Goal: Task Accomplishment & Management: Use online tool/utility

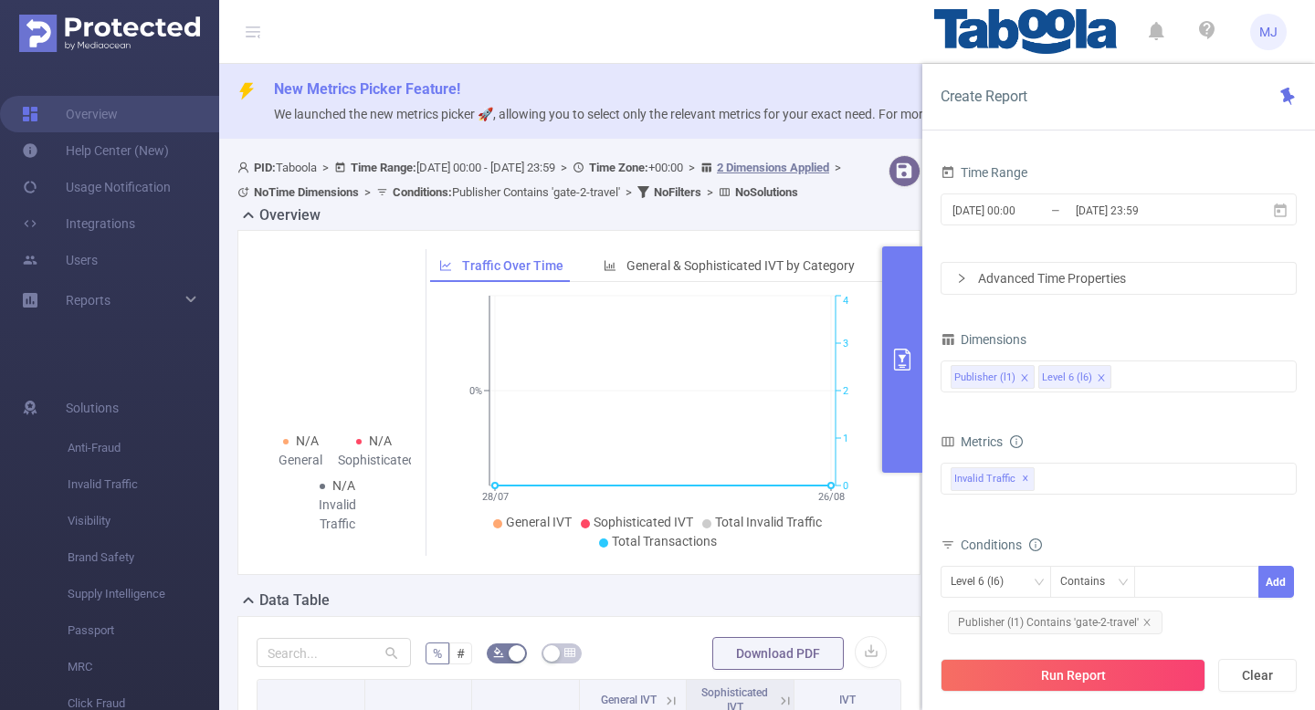
scroll to position [197, 0]
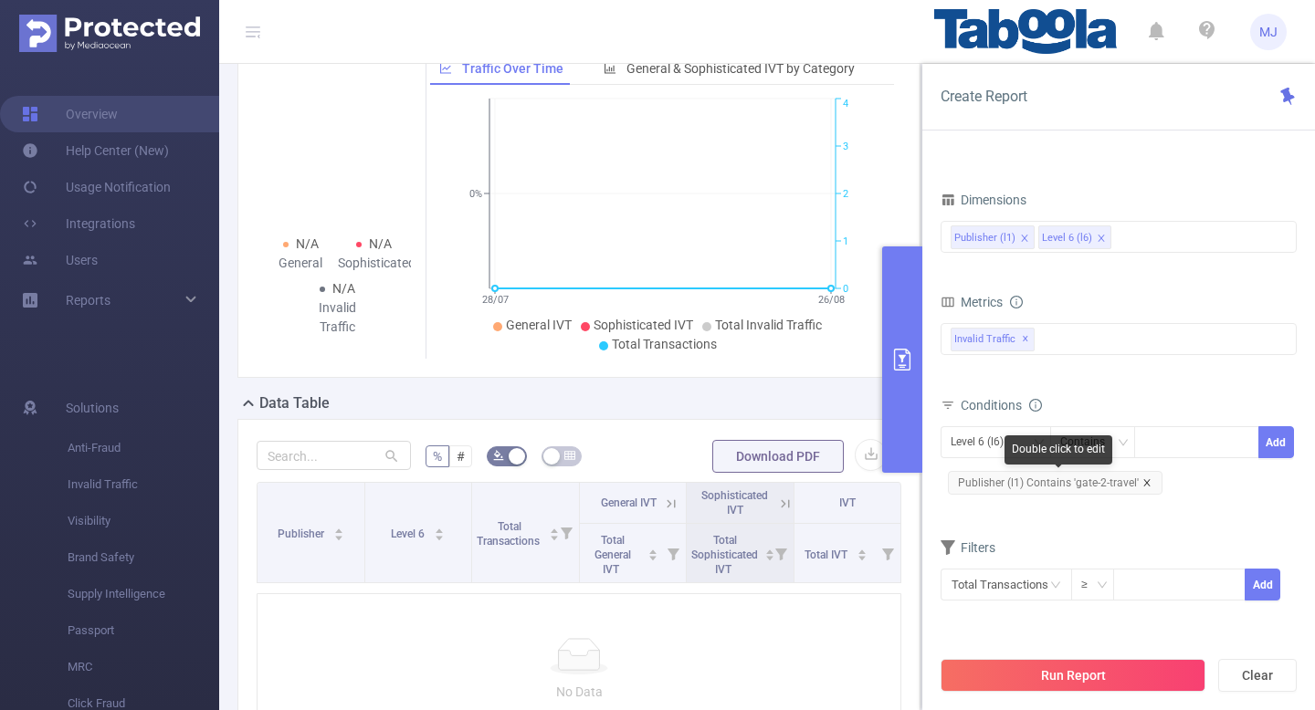
click at [1144, 478] on icon "icon: close" at bounding box center [1146, 482] width 9 height 9
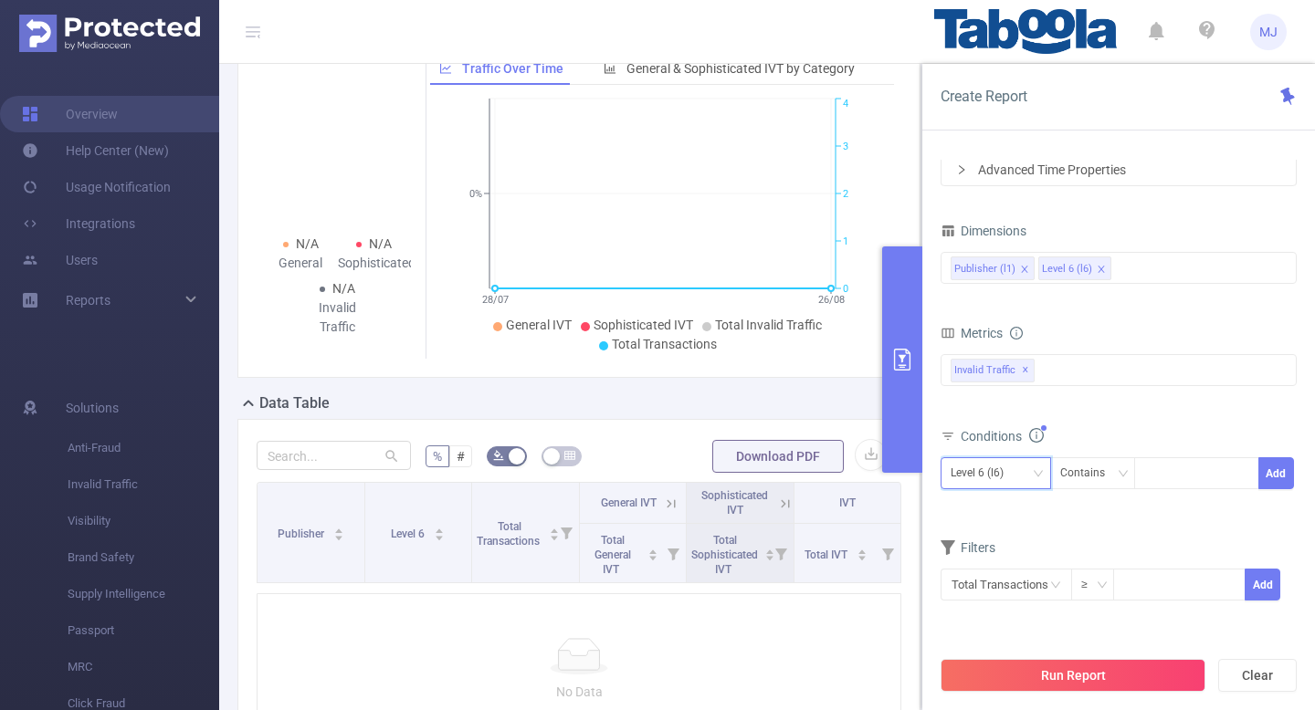
click at [1020, 467] on div "Level 6 (l6)" at bounding box center [995, 473] width 90 height 30
click at [992, 515] on li "Publisher (l1)" at bounding box center [995, 511] width 110 height 29
click at [1175, 478] on div at bounding box center [1196, 473] width 105 height 30
paste input "gmandigital-revenueedge"
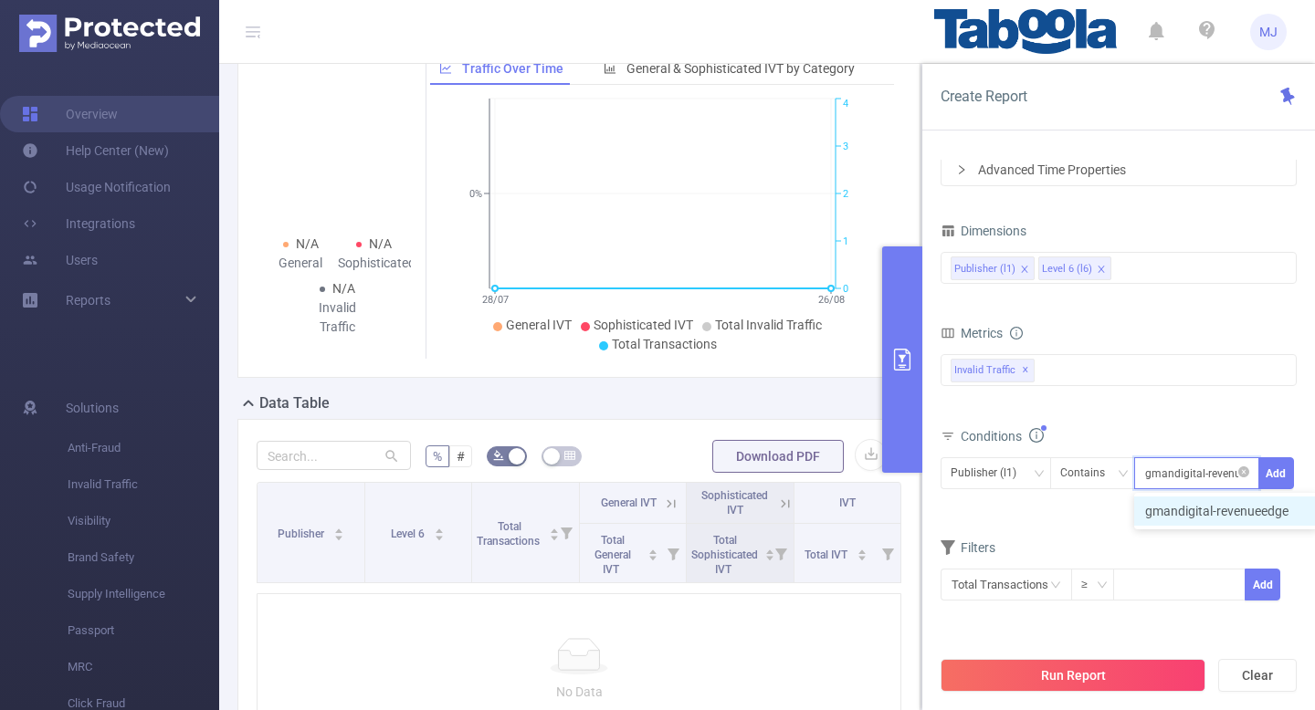
scroll to position [0, 20]
type input "gmandigital-revenueedge"
click at [1284, 483] on button "Add" at bounding box center [1276, 473] width 36 height 32
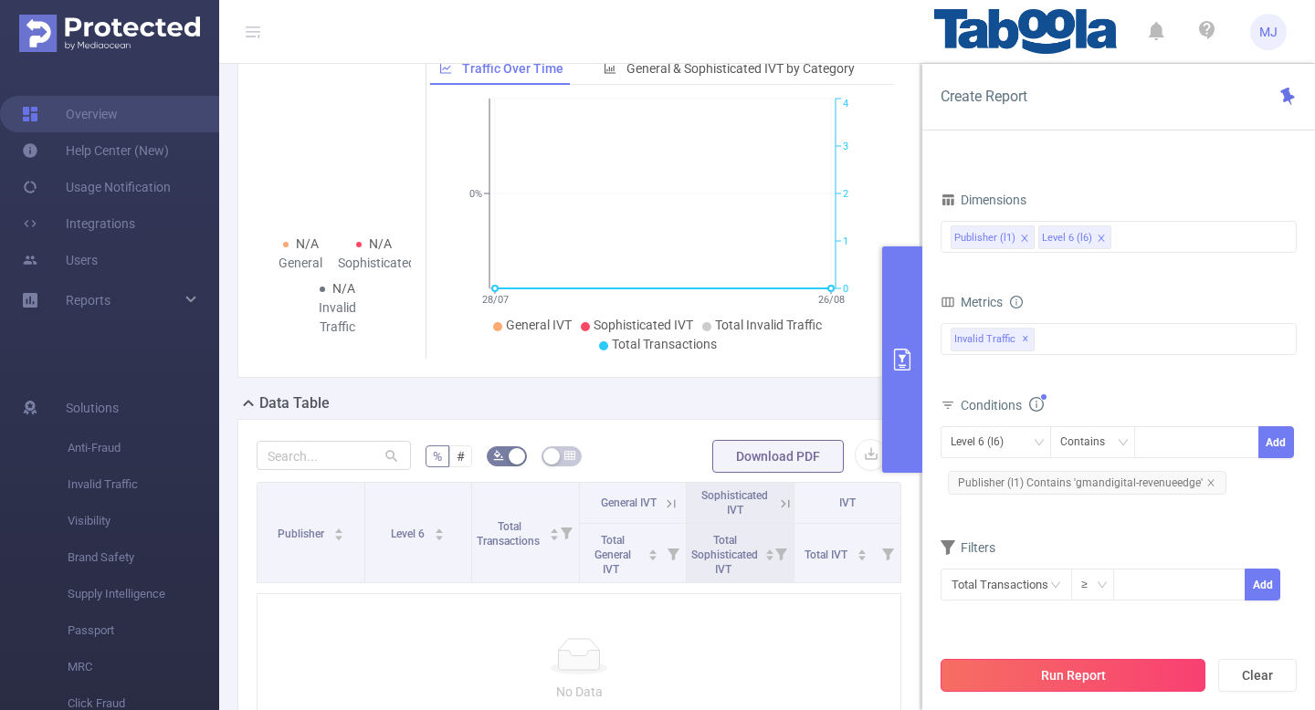
click at [1042, 683] on button "Run Report" at bounding box center [1072, 675] width 265 height 33
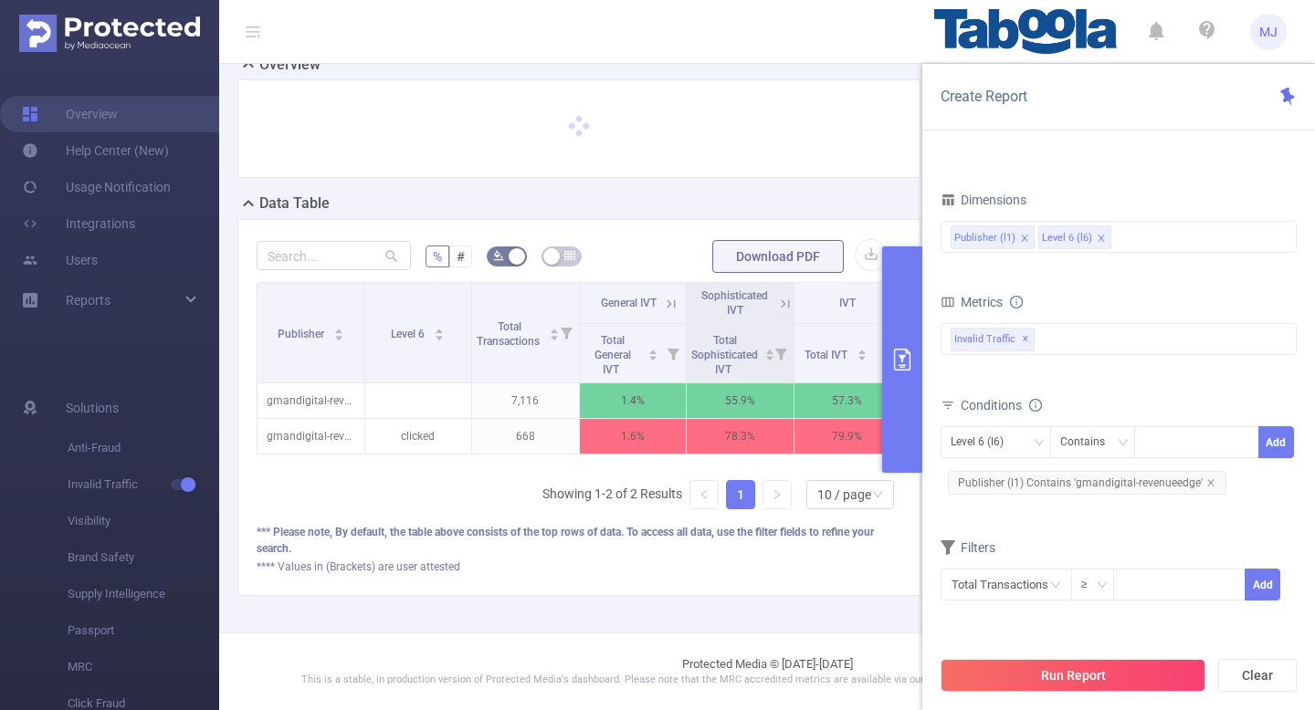
scroll to position [174, 0]
click at [910, 369] on icon "primary" at bounding box center [902, 360] width 22 height 22
click at [819, 583] on div "% # Download PDF Publisher Level 6 Total Transactions General IVT Sophisticated…" at bounding box center [578, 408] width 683 height 377
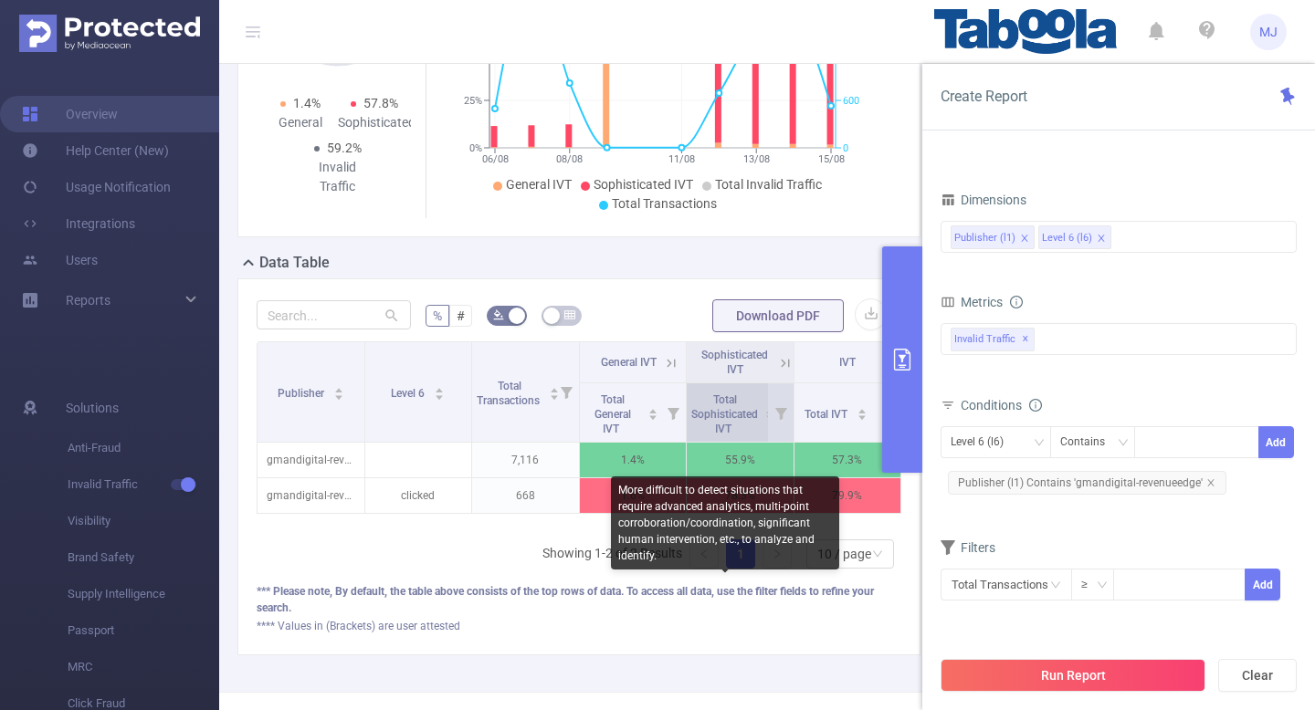
scroll to position [421, 0]
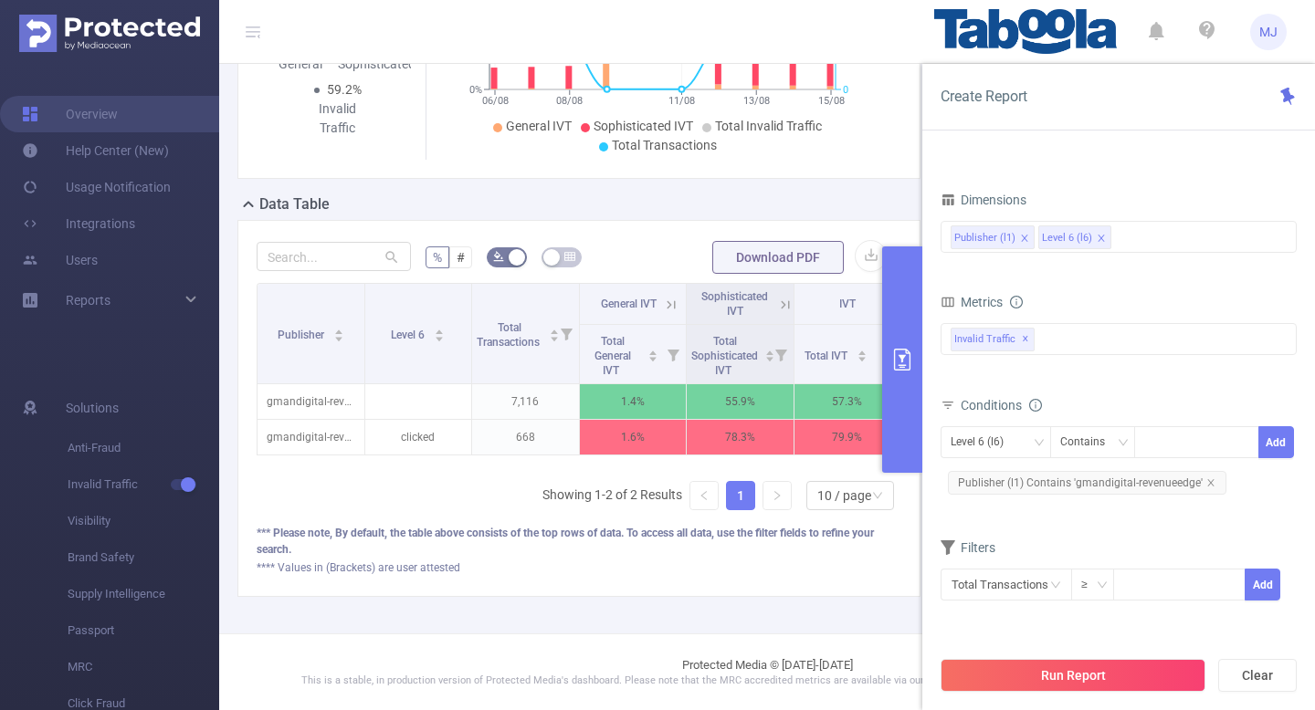
click at [824, 580] on div "% # Download PDF Publisher Level 6 Total Transactions General IVT Sophisticated…" at bounding box center [578, 408] width 683 height 377
click at [902, 354] on icon "primary" at bounding box center [902, 360] width 22 height 22
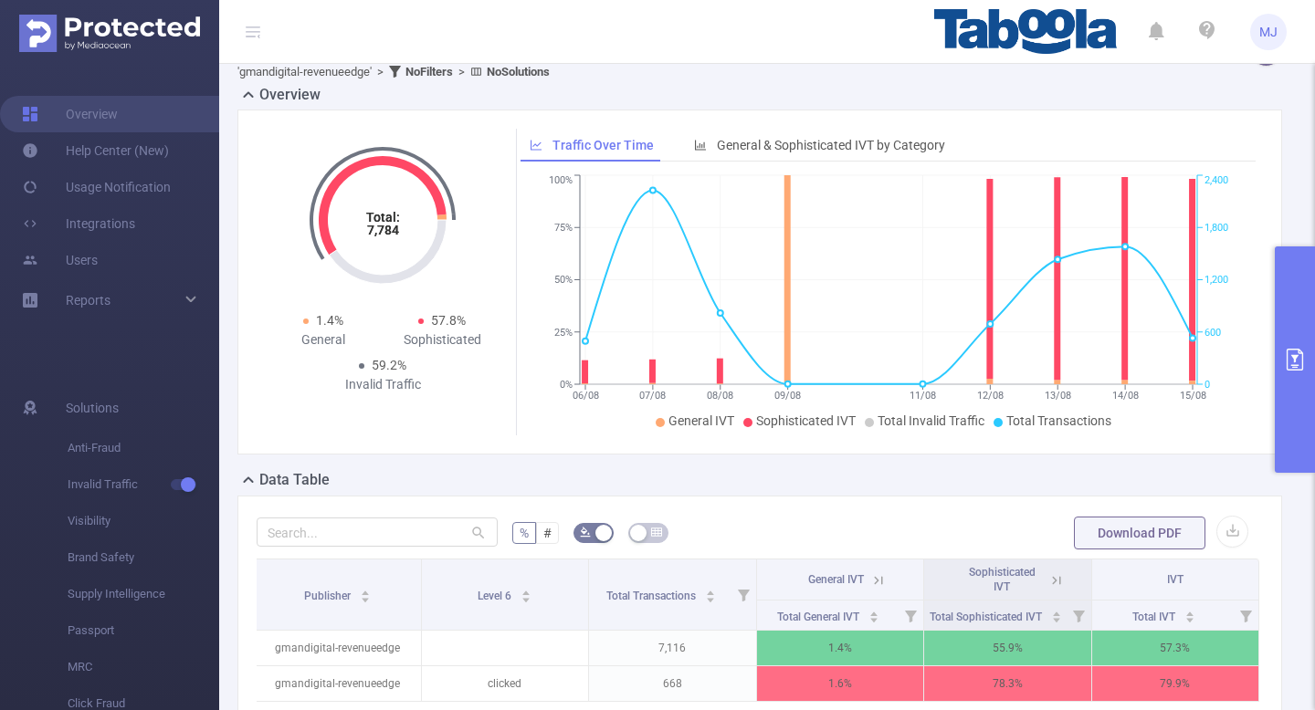
scroll to position [0, 0]
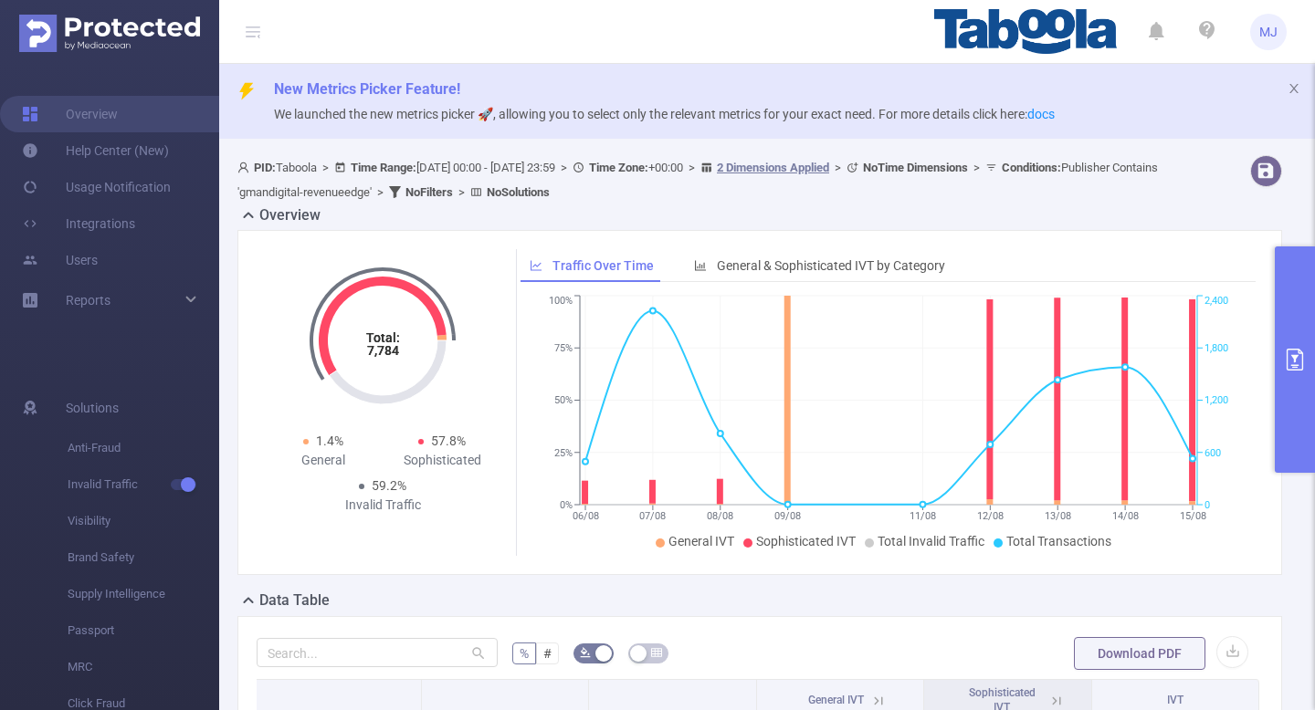
click at [1303, 327] on button "primary" at bounding box center [1295, 360] width 40 height 226
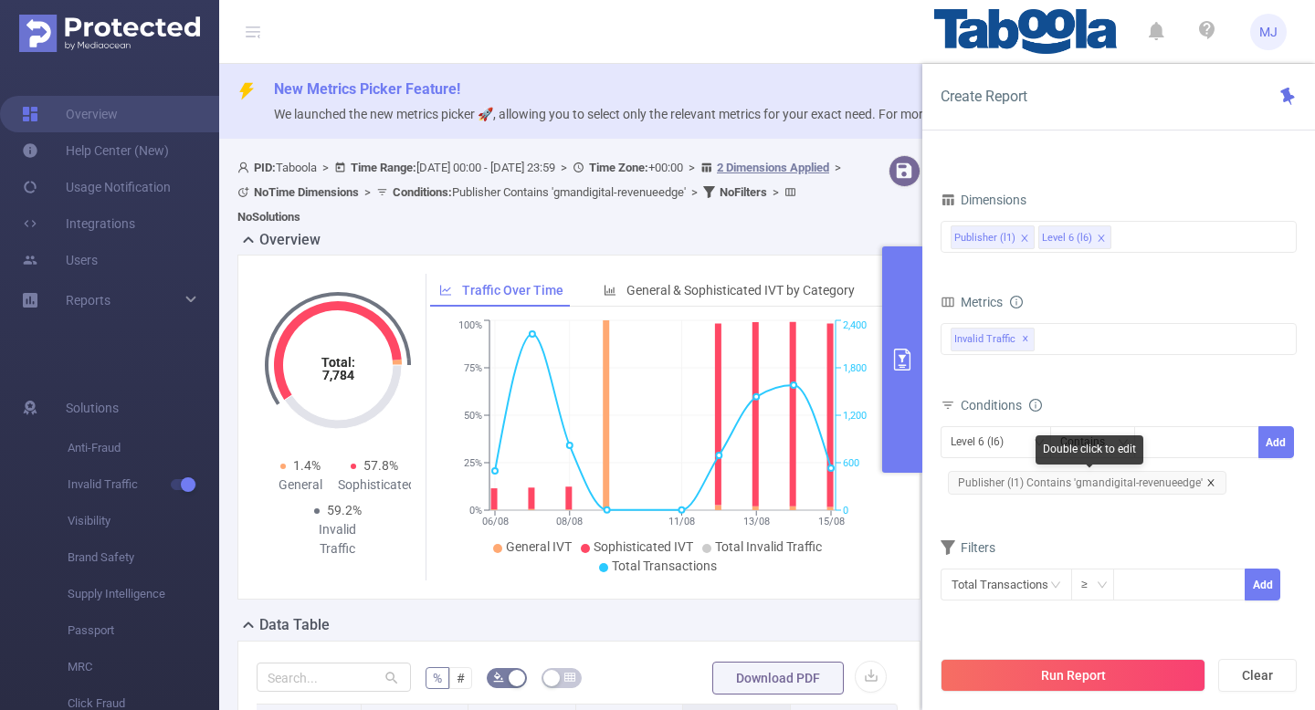
click at [1206, 478] on icon "icon: close" at bounding box center [1210, 482] width 9 height 9
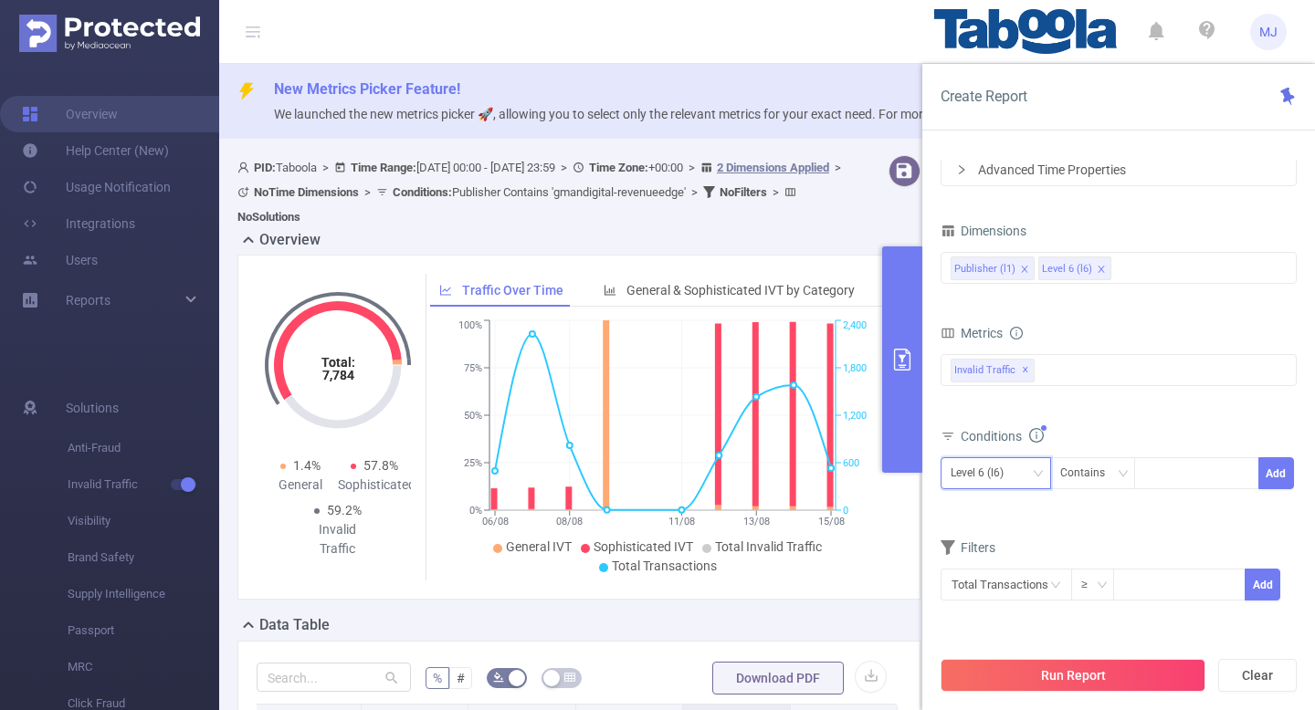
click at [997, 465] on div "Level 6 (l6)" at bounding box center [983, 473] width 66 height 30
click at [983, 509] on li "Publisher (l1)" at bounding box center [995, 511] width 110 height 29
click at [1160, 478] on div at bounding box center [1196, 473] width 105 height 30
paste input "gmandigital-urbancornerdesign"
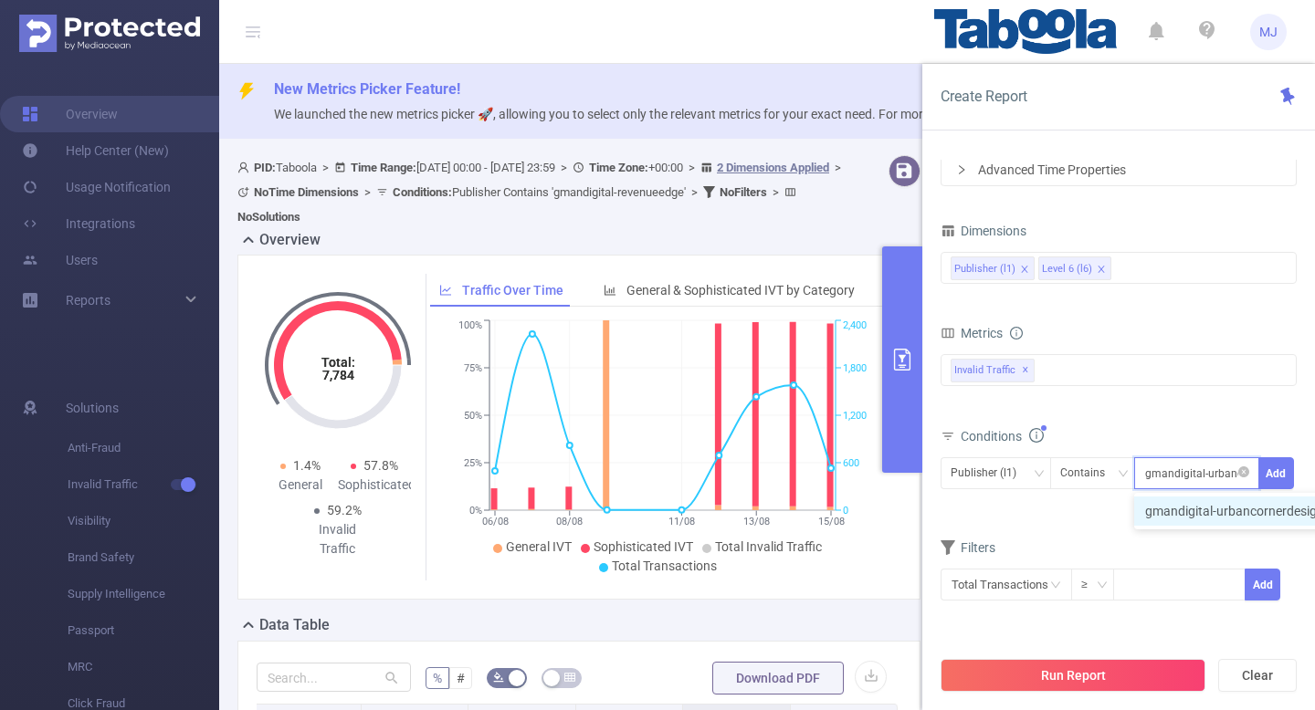
scroll to position [0, 49]
type input "gmandigital-urbancornerdesign"
click at [1290, 479] on button "Add" at bounding box center [1276, 473] width 36 height 32
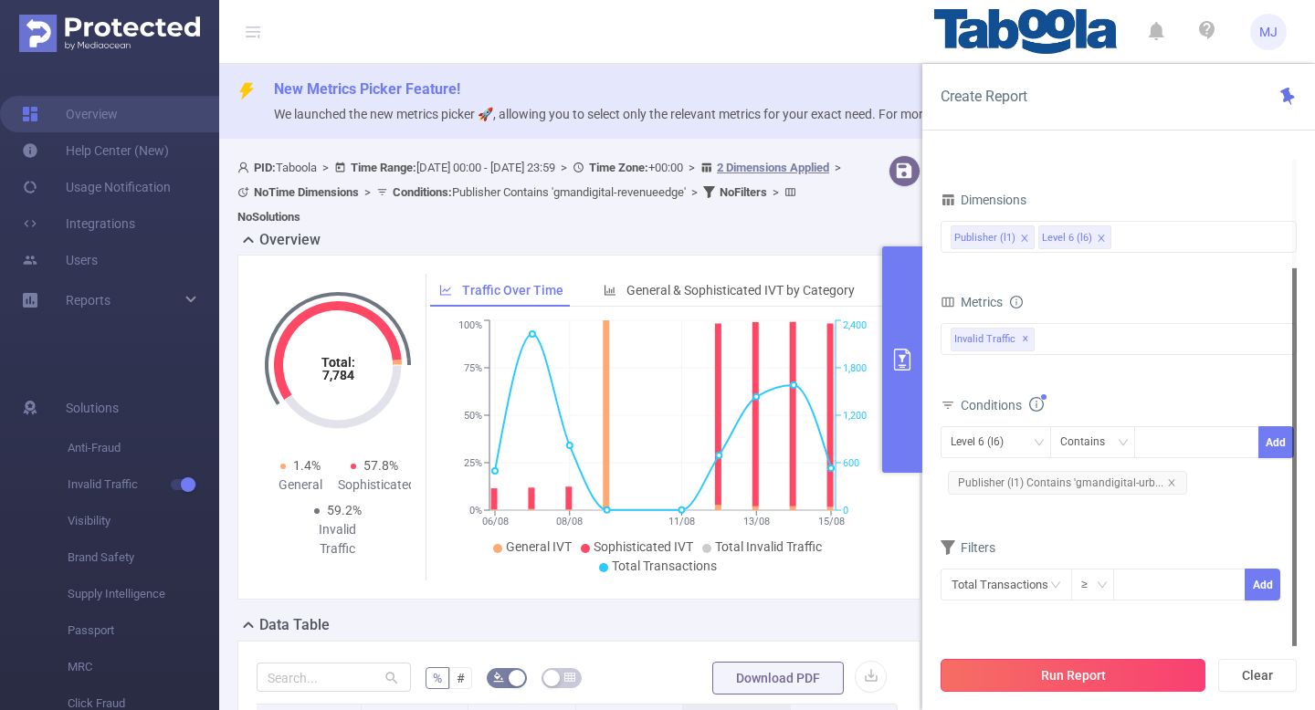
click at [1081, 684] on button "Run Report" at bounding box center [1072, 675] width 265 height 33
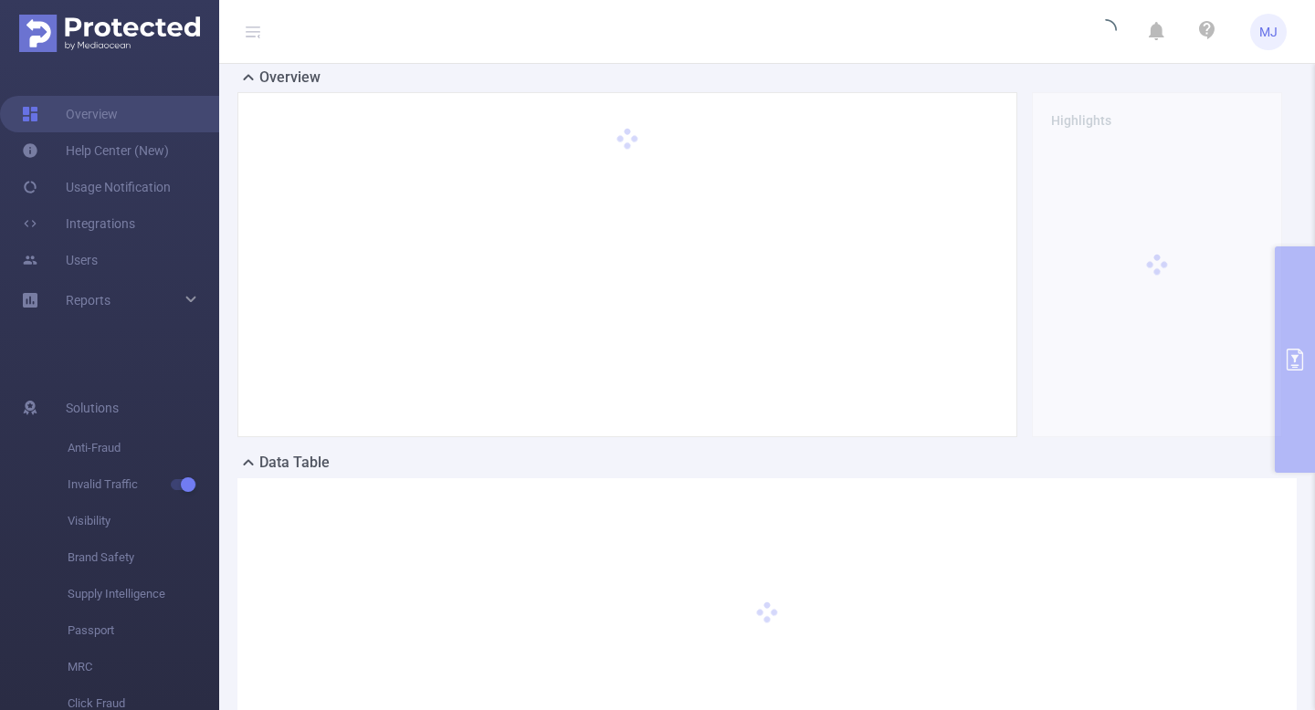
scroll to position [149, 0]
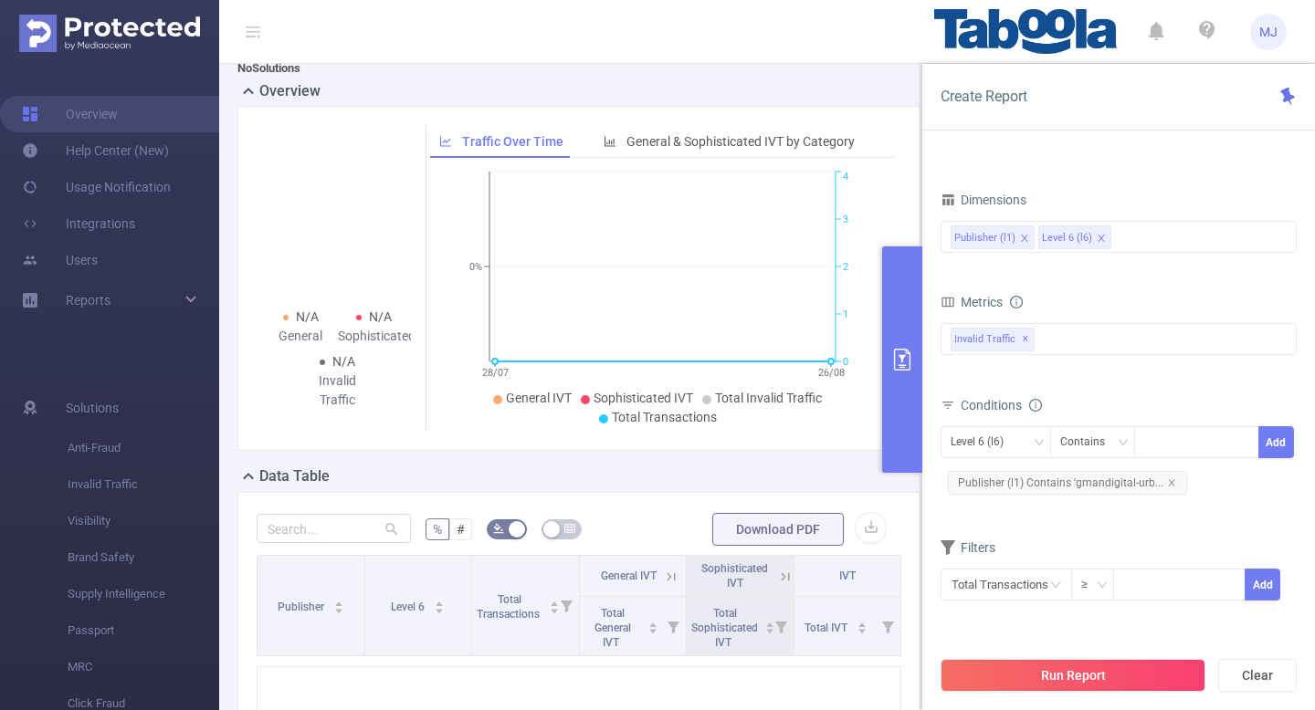
click at [422, 24] on header "MJ" at bounding box center [657, 32] width 1315 height 64
